Goal: Use online tool/utility: Use online tool/utility

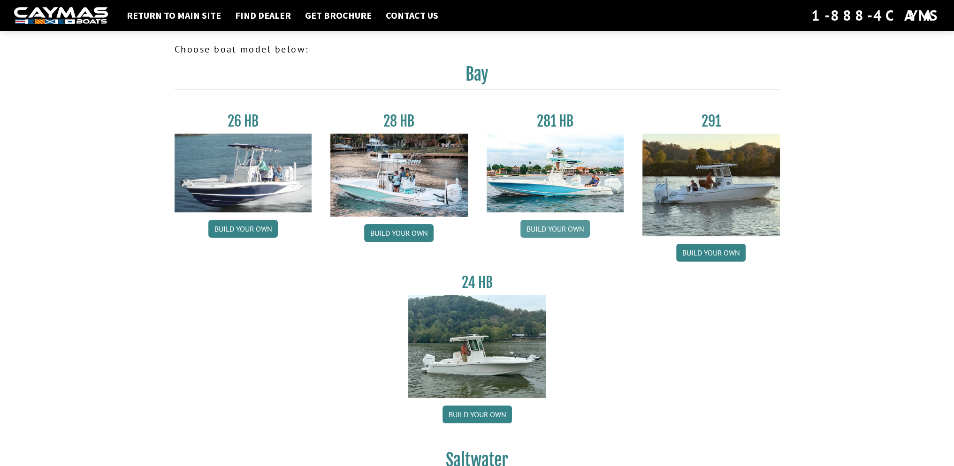
click at [552, 230] on link "Build your own" at bounding box center [554, 229] width 69 height 18
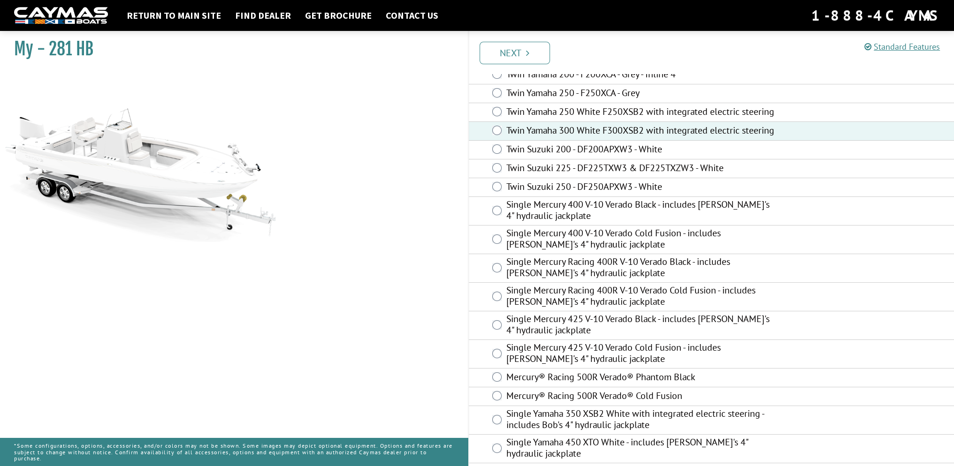
scroll to position [147, 0]
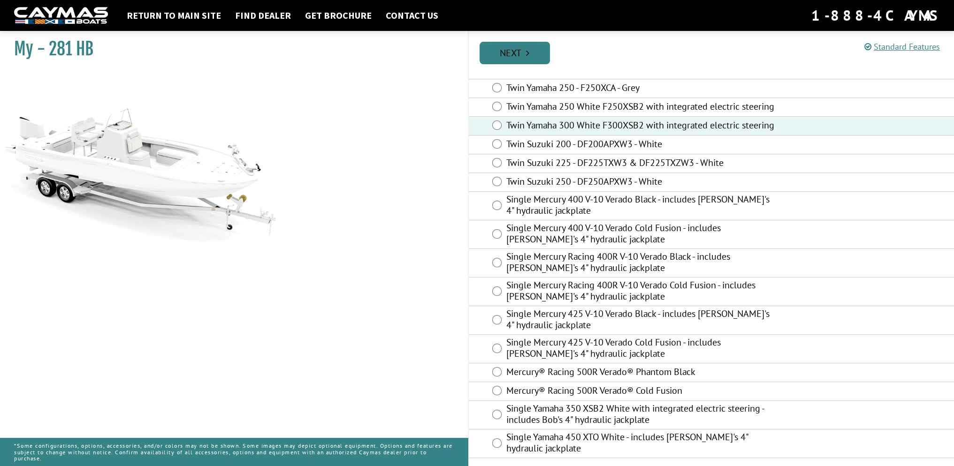
click at [505, 51] on link "Next" at bounding box center [514, 53] width 70 height 23
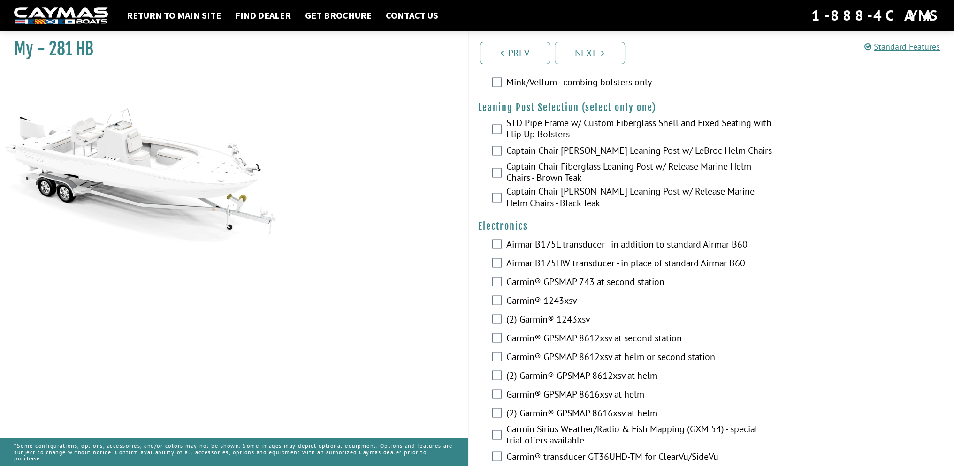
scroll to position [2346, 0]
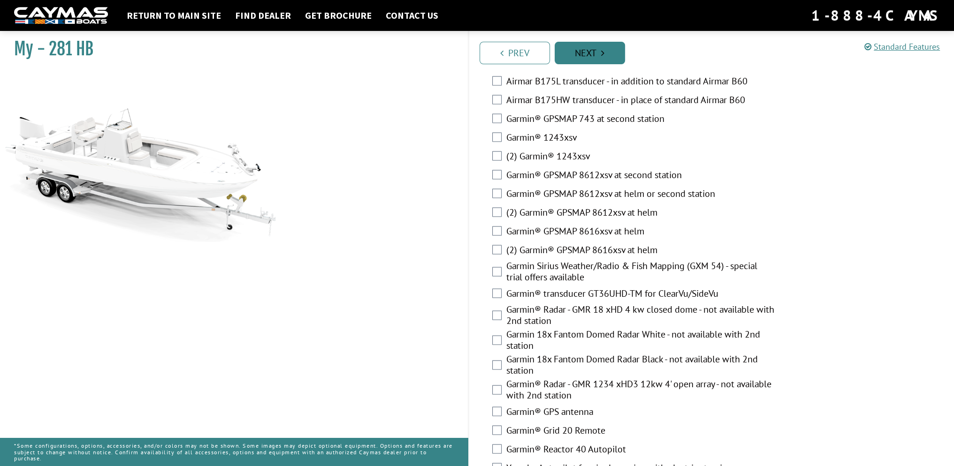
click at [607, 58] on link "Next" at bounding box center [590, 53] width 70 height 23
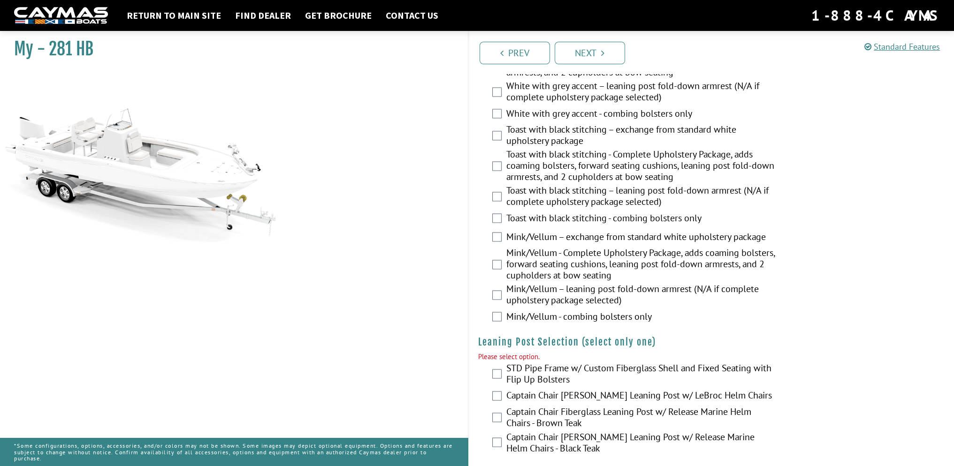
scroll to position [1901, 0]
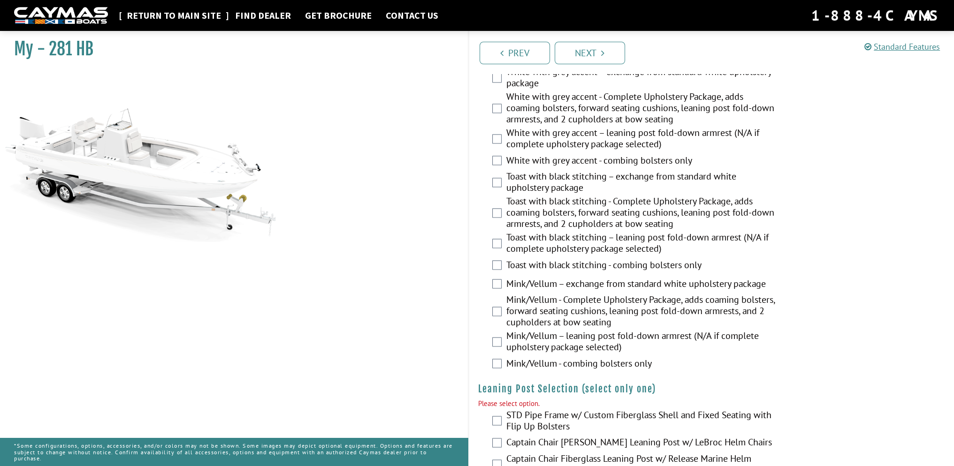
click at [180, 15] on link "Return to main site" at bounding box center [174, 15] width 104 height 12
